Goal: Task Accomplishment & Management: Use online tool/utility

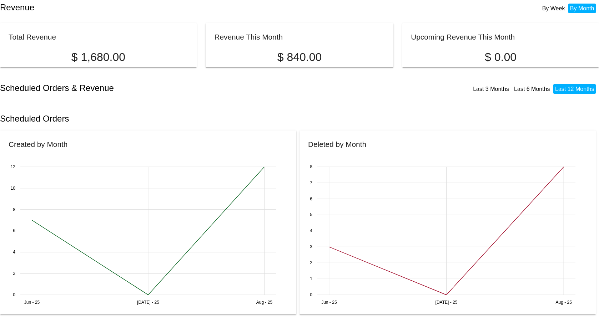
scroll to position [93, 0]
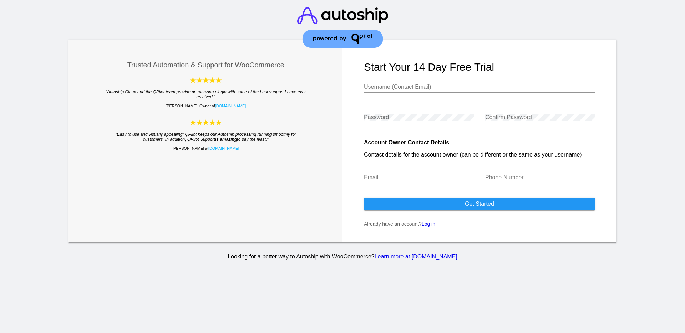
click at [432, 227] on link "Log in" at bounding box center [429, 224] width 14 height 6
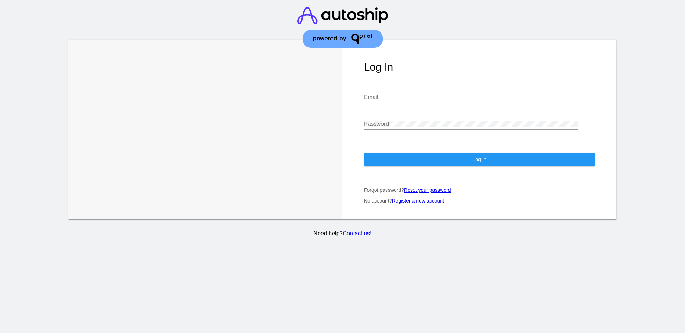
click at [410, 92] on div "Email" at bounding box center [471, 95] width 214 height 16
click at [410, 97] on input "Email" at bounding box center [471, 97] width 214 height 6
type input "[EMAIL_ADDRESS][DOMAIN_NAME]"
click at [468, 160] on button "Log In" at bounding box center [479, 159] width 231 height 13
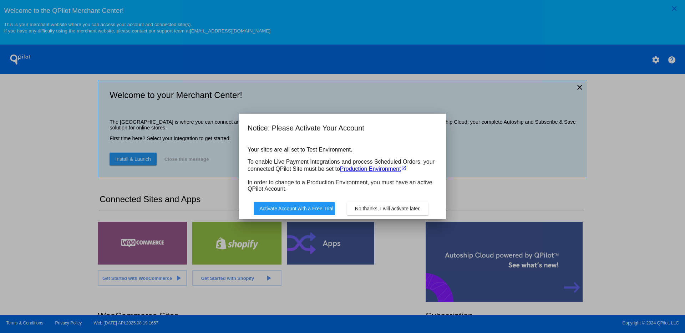
click at [367, 210] on span "No thanks, I will activate later." at bounding box center [388, 209] width 66 height 6
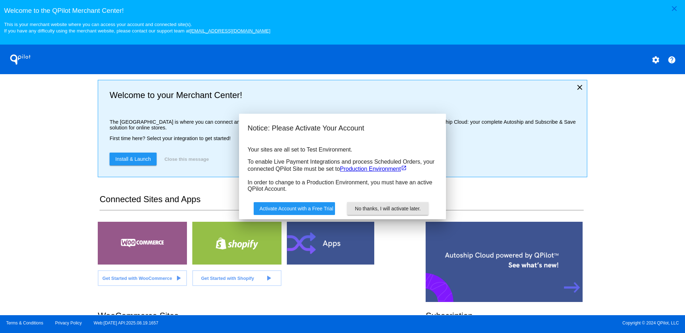
scroll to position [158, 0]
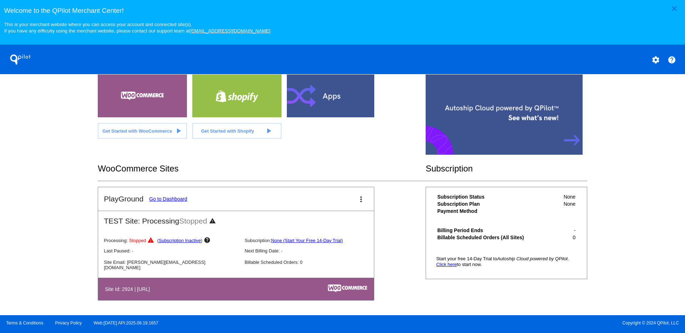
click at [357, 200] on mat-icon "more_vert" at bounding box center [361, 199] width 9 height 9
click at [339, 259] on span "delete site" at bounding box center [331, 257] width 23 height 6
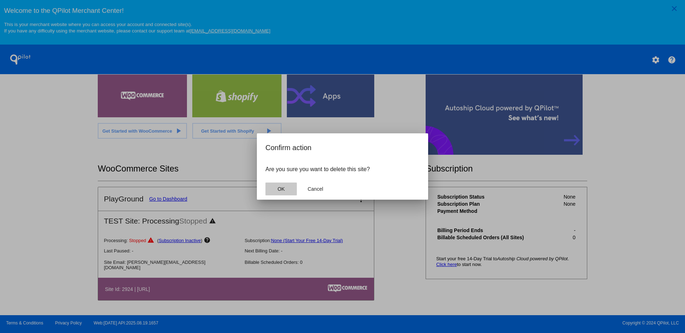
click at [271, 191] on button "OK" at bounding box center [280, 189] width 31 height 13
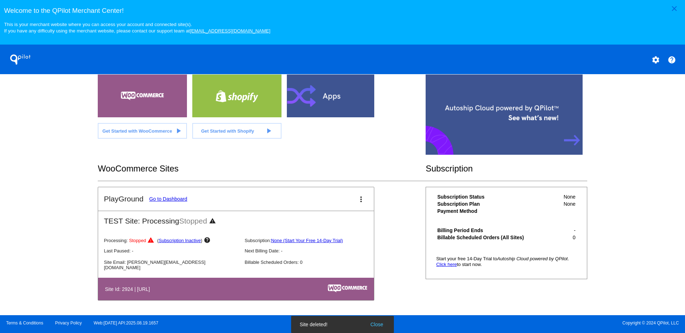
click at [385, 323] on button "Close" at bounding box center [376, 324] width 17 height 7
click at [143, 98] on div at bounding box center [142, 96] width 89 height 43
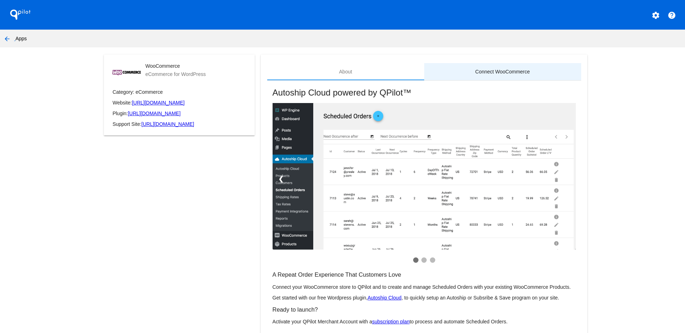
click at [500, 72] on div "Connect WooCommerce" at bounding box center [502, 72] width 55 height 6
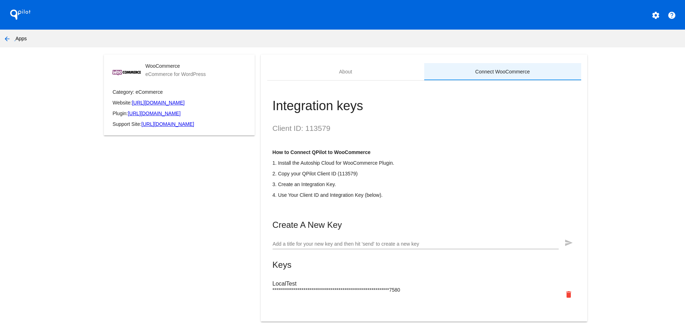
scroll to position [20, 0]
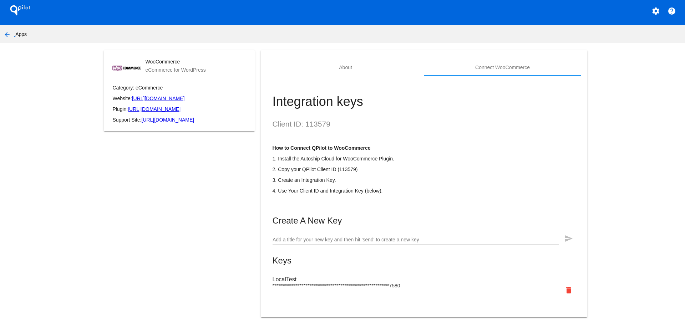
click at [322, 103] on div "Integration keys Client ID: 113579 How to Connect QPilot to WooCommerce 1. Inst…" at bounding box center [424, 192] width 314 height 233
click at [317, 120] on h2 "Client ID: 113579" at bounding box center [424, 124] width 303 height 9
copy h2 "113579"
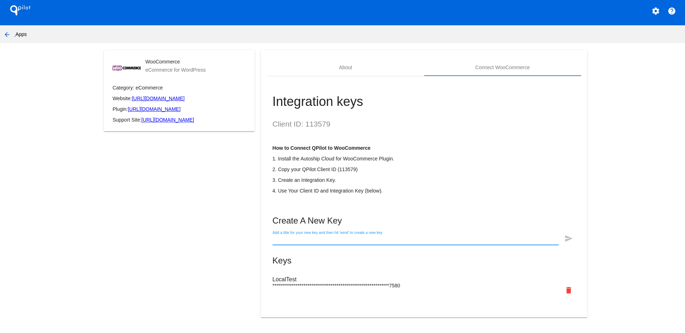
click at [481, 240] on input "Add a title for your new key and then hit 'send' to create a new key" at bounding box center [416, 240] width 286 height 6
type input "TEST"
click at [564, 291] on mat-icon "delete" at bounding box center [568, 290] width 9 height 9
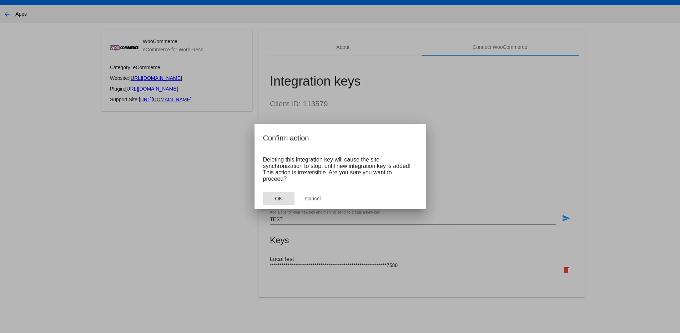
click at [271, 199] on button "OK" at bounding box center [278, 198] width 31 height 13
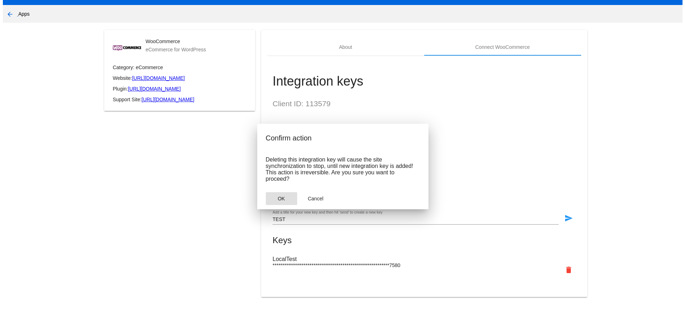
scroll to position [0, 0]
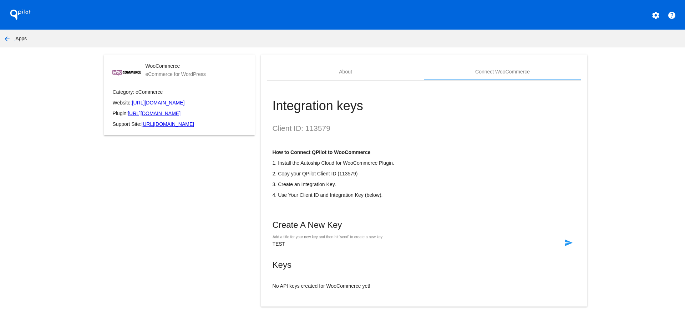
click at [569, 250] on form "TEST Add a title for your new key and then hit 'send' to create a new key send" at bounding box center [424, 245] width 303 height 20
click at [564, 247] on mat-icon "send" at bounding box center [568, 243] width 9 height 9
click at [303, 293] on span "9BBCCD489C93612006E257568DE2ED21370D2867FD8E6682BA6C134CDFF2C2A8" at bounding box center [369, 290] width 193 height 6
copy span "9BBCCD489C93612006E257568DE2ED21370D2867FD8E6682BA6C134CDFF2C2A8"
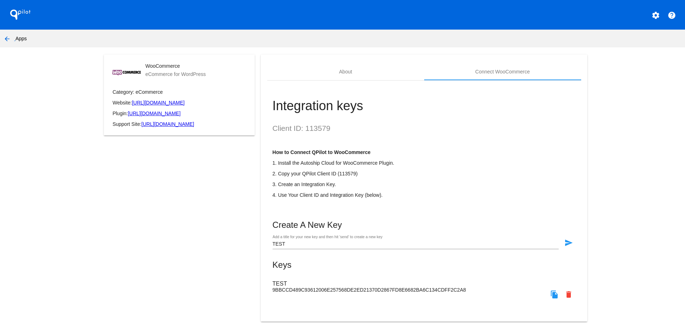
click at [325, 128] on h2 "Client ID: 113579" at bounding box center [424, 128] width 303 height 9
click at [318, 132] on h2 "Client ID: 113579" at bounding box center [424, 128] width 303 height 9
copy h2 "113579"
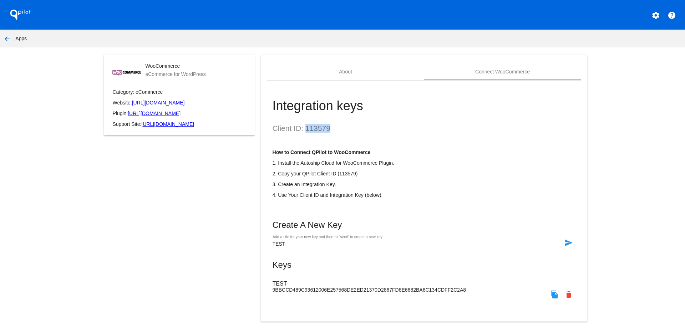
click at [550, 299] on mat-icon "file_copy" at bounding box center [554, 294] width 9 height 9
copy h2 "113579"
